Goal: Information Seeking & Learning: Learn about a topic

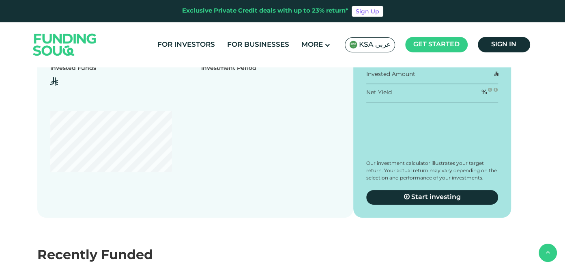
scroll to position [812, 0]
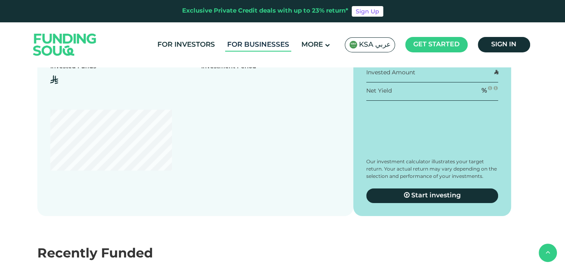
click at [241, 42] on link "For Businesses" at bounding box center [258, 44] width 66 height 13
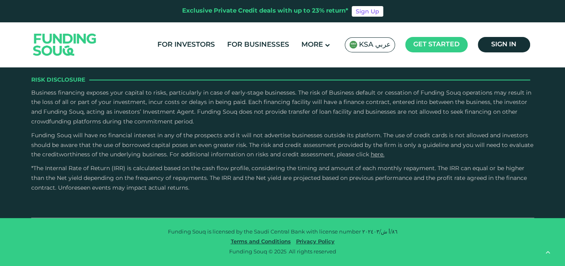
scroll to position [1518, 0]
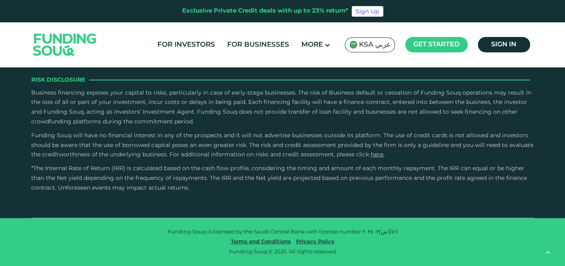
scroll to position [1644, 0]
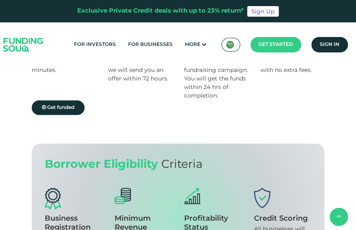
scroll to position [541, 0]
